Goal: Check status: Check status

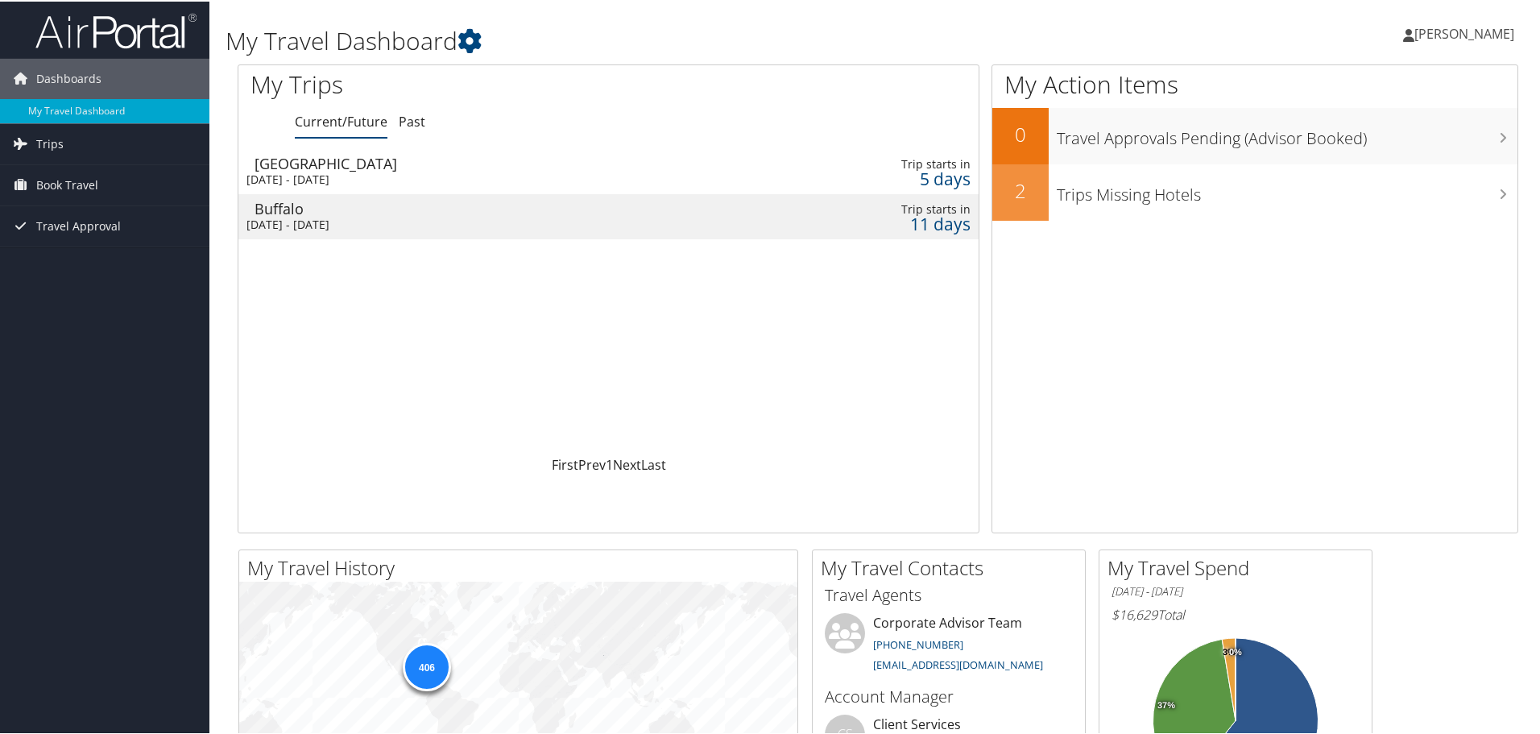
click at [375, 220] on div "Sun 19 Oct 2025 - Wed 22 Oct 2025" at bounding box center [477, 223] width 462 height 14
click at [388, 178] on div "[DATE] - [DATE]" at bounding box center [477, 178] width 462 height 14
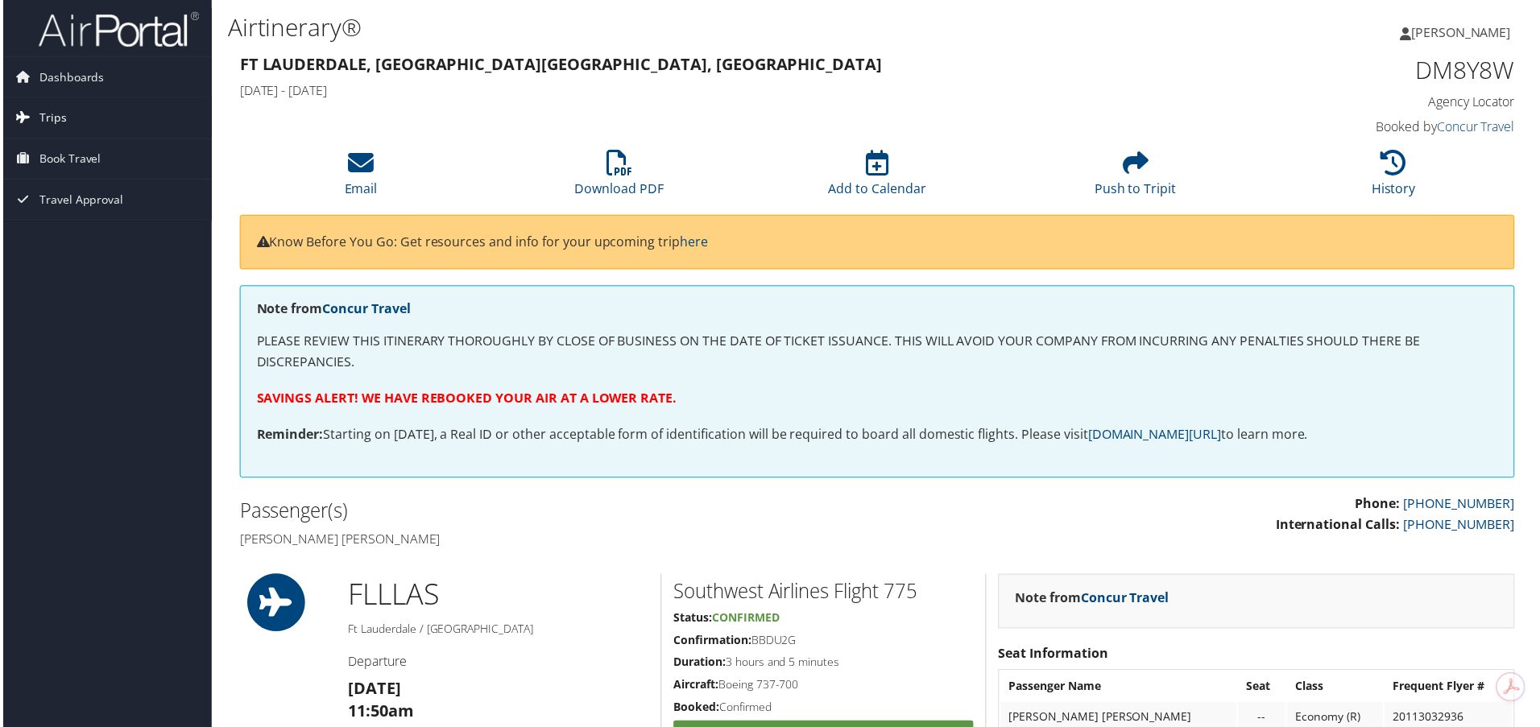
click at [49, 117] on span "Trips" at bounding box center [49, 118] width 27 height 40
click at [68, 225] on span "Book Travel" at bounding box center [67, 232] width 62 height 40
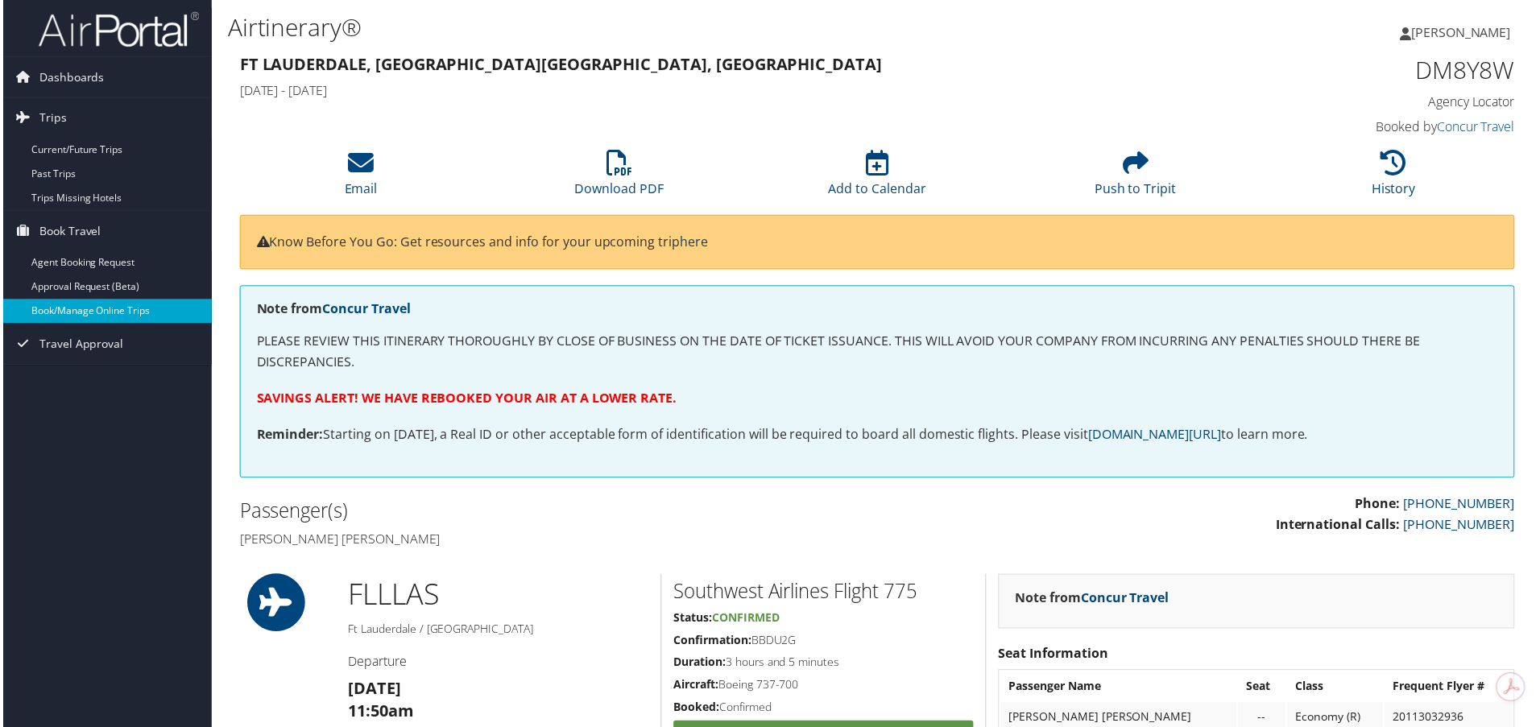
click at [98, 314] on link "Book/Manage Online Trips" at bounding box center [104, 312] width 209 height 24
click at [1466, 126] on link "Concur Travel" at bounding box center [1479, 127] width 78 height 18
